Goal: Task Accomplishment & Management: Manage account settings

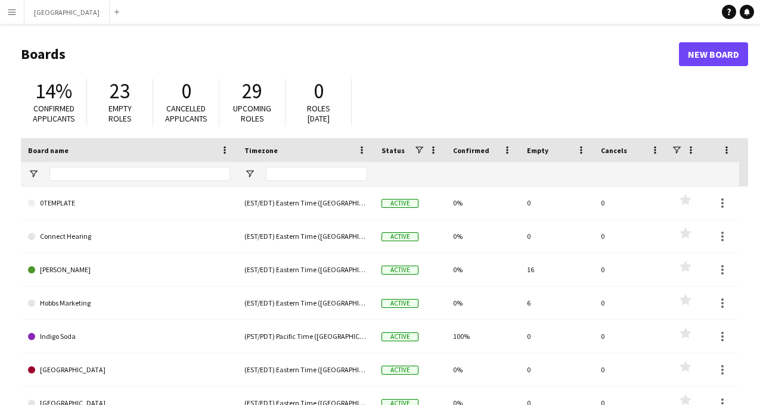
click at [15, 13] on app-icon "Menu" at bounding box center [12, 12] width 10 height 10
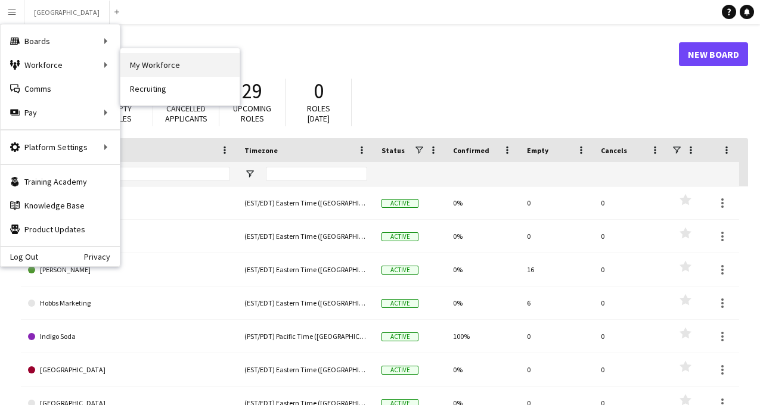
click at [157, 67] on link "My Workforce" at bounding box center [179, 65] width 119 height 24
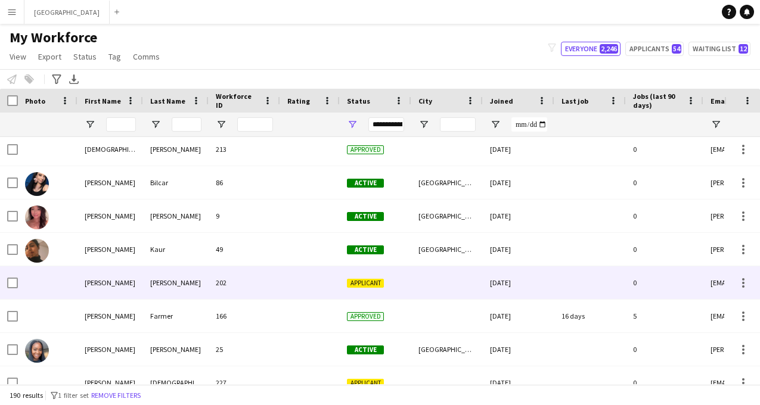
click at [547, 287] on div "[DATE]" at bounding box center [519, 282] width 72 height 33
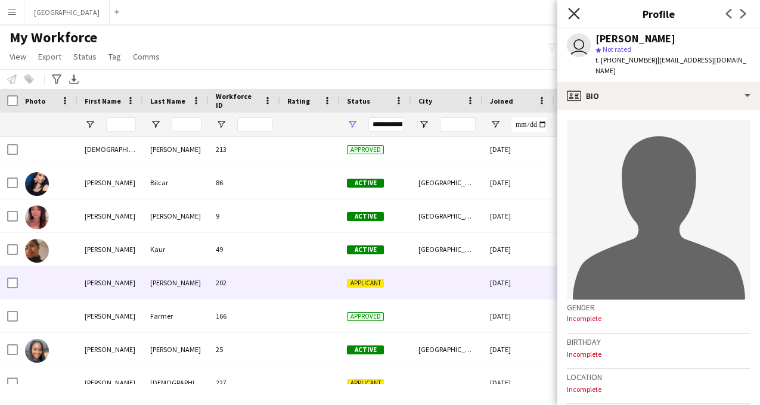
click at [573, 10] on icon "Close pop-in" at bounding box center [573, 13] width 11 height 11
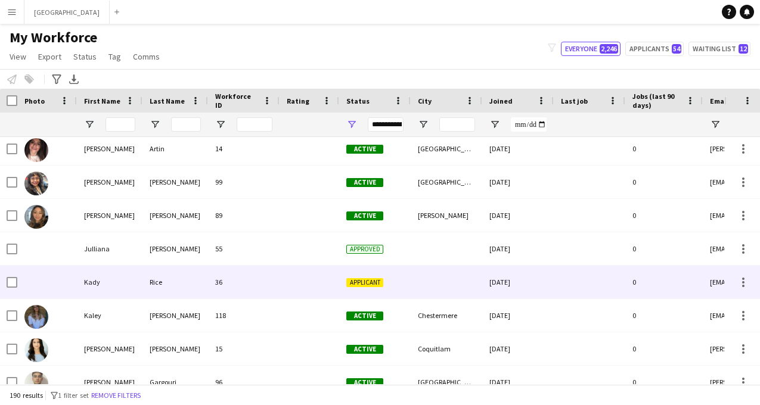
click at [405, 285] on div "Applicant" at bounding box center [375, 282] width 72 height 33
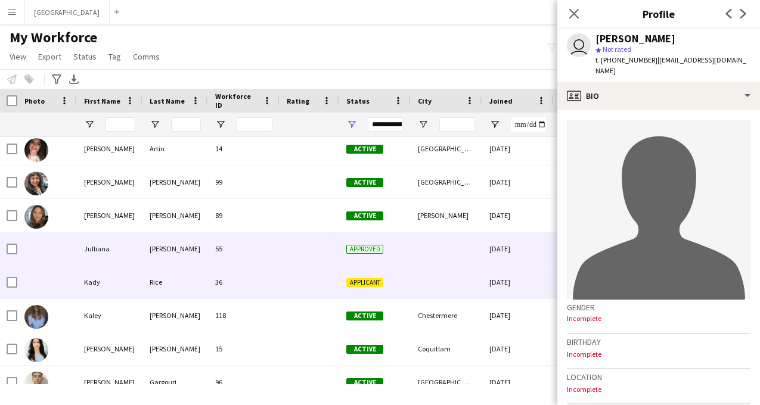
click at [411, 262] on div at bounding box center [447, 248] width 72 height 33
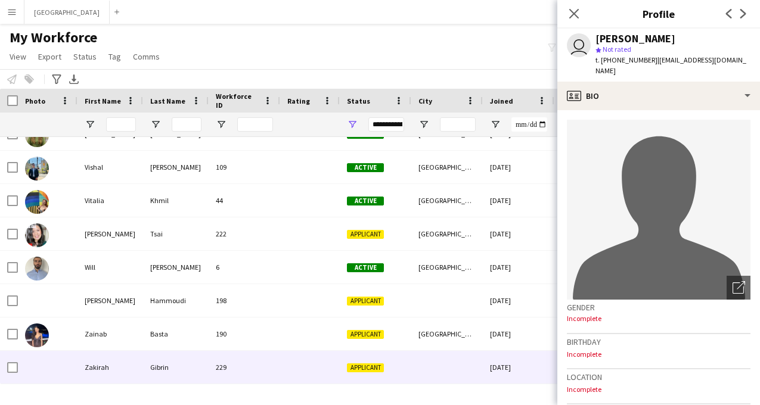
click at [442, 366] on div at bounding box center [447, 367] width 72 height 33
click at [574, 13] on icon at bounding box center [573, 13] width 11 height 11
